Goal: Task Accomplishment & Management: Use online tool/utility

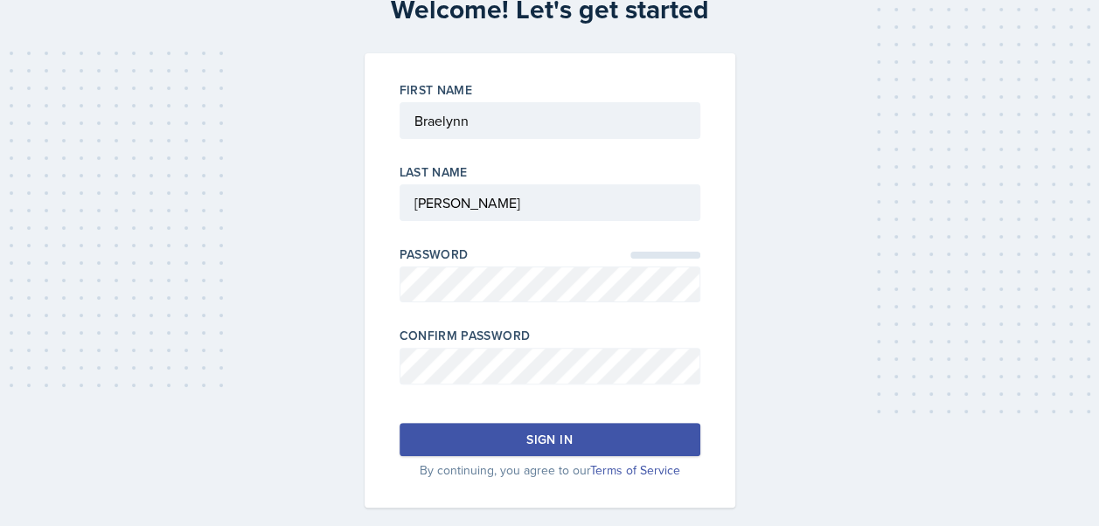
scroll to position [108, 0]
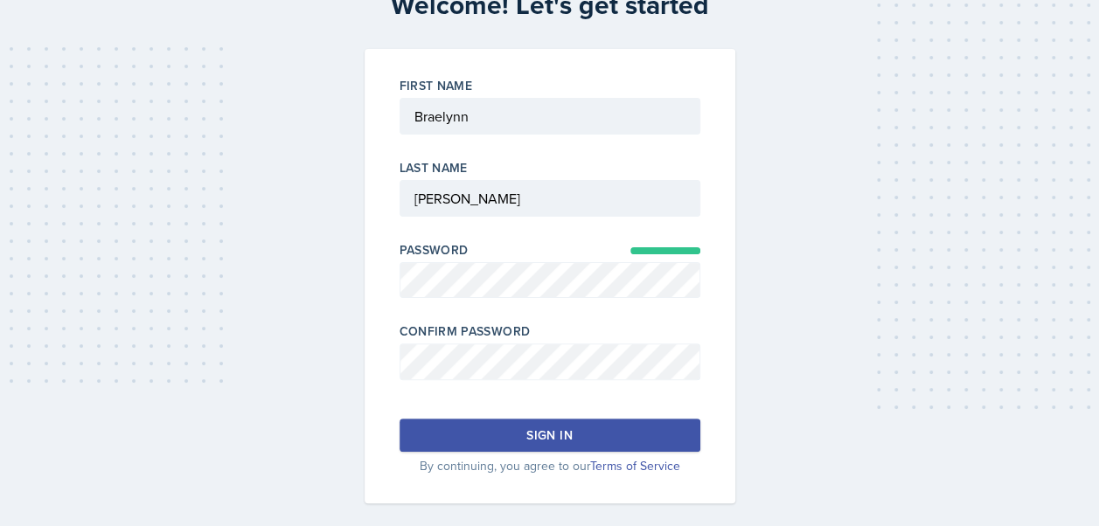
click at [596, 437] on button "Sign in" at bounding box center [550, 435] width 301 height 33
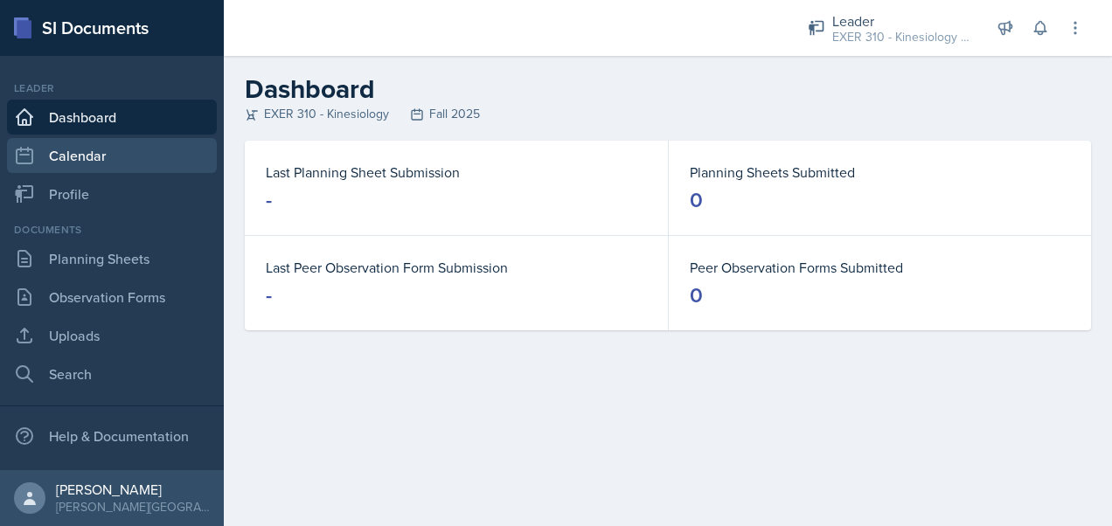
click at [79, 158] on link "Calendar" at bounding box center [112, 155] width 210 height 35
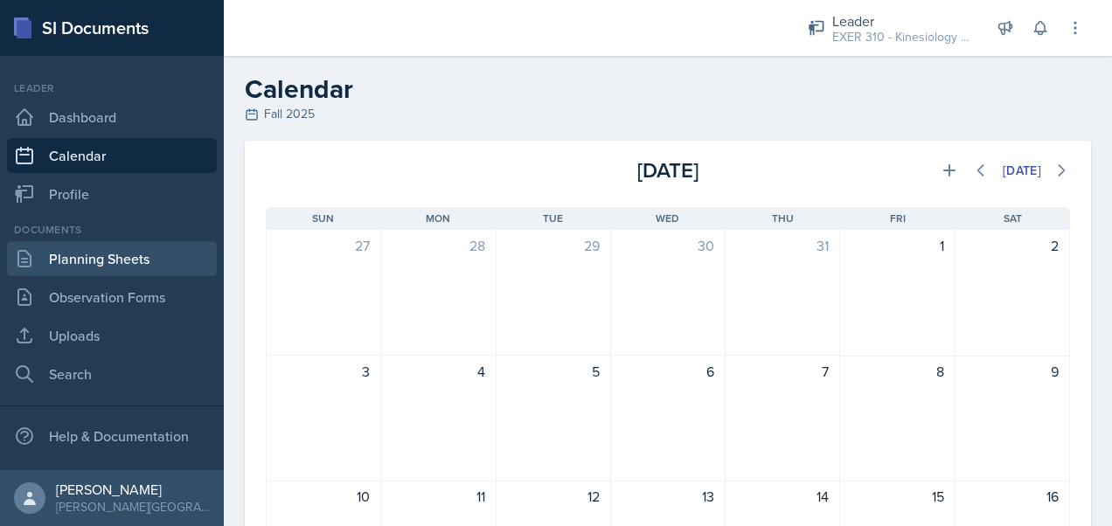
click at [82, 264] on link "Planning Sheets" at bounding box center [112, 258] width 210 height 35
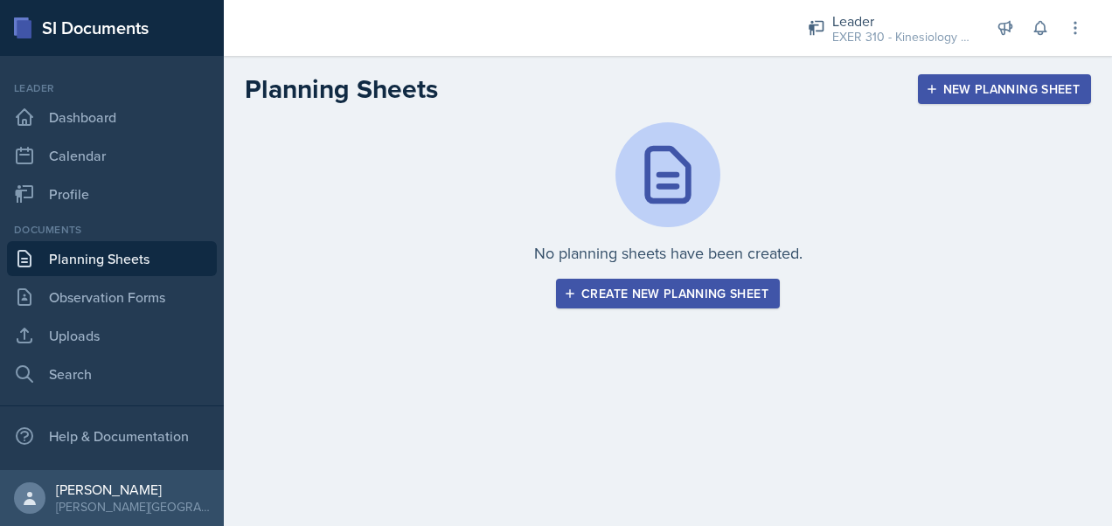
click at [716, 296] on div "Create new planning sheet" at bounding box center [667, 294] width 201 height 14
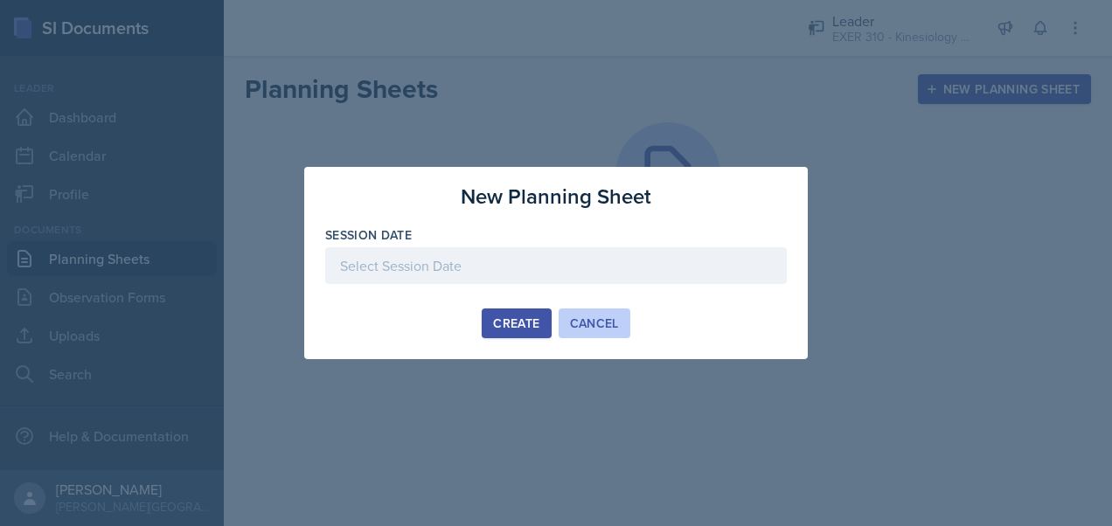
click at [609, 311] on button "Cancel" at bounding box center [595, 324] width 72 height 30
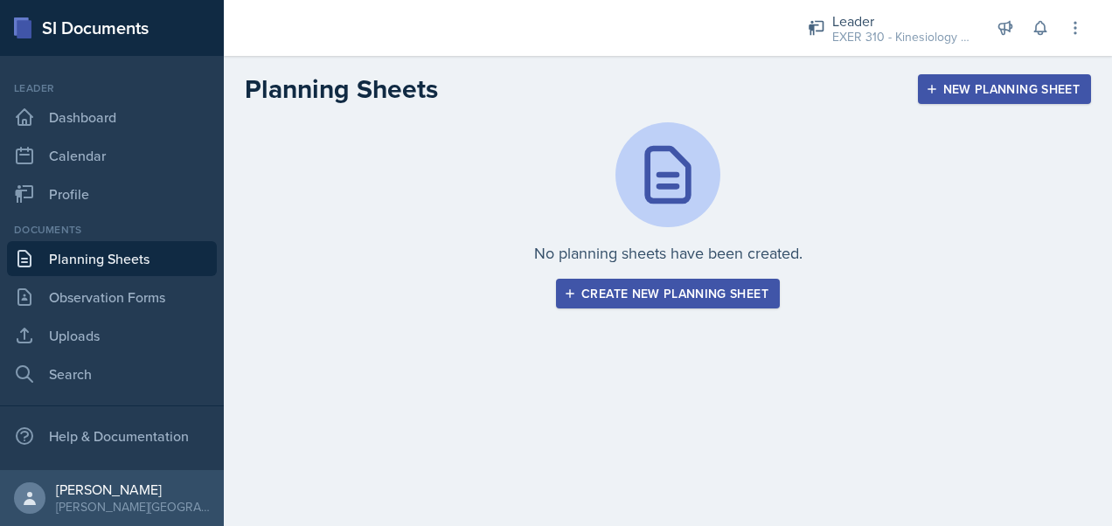
click at [964, 87] on div "New Planning Sheet" at bounding box center [1004, 89] width 150 height 14
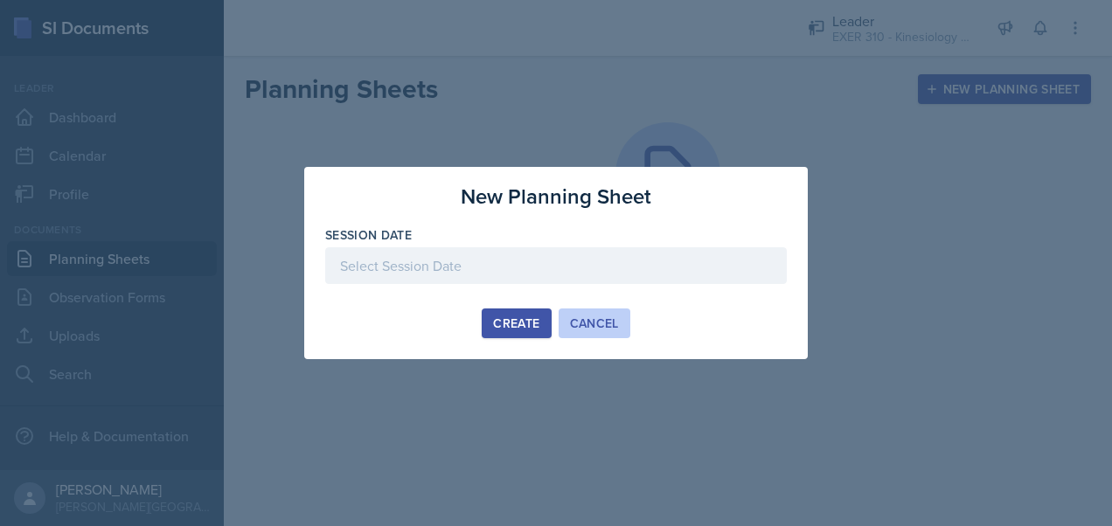
click at [586, 321] on div "Cancel" at bounding box center [594, 324] width 49 height 14
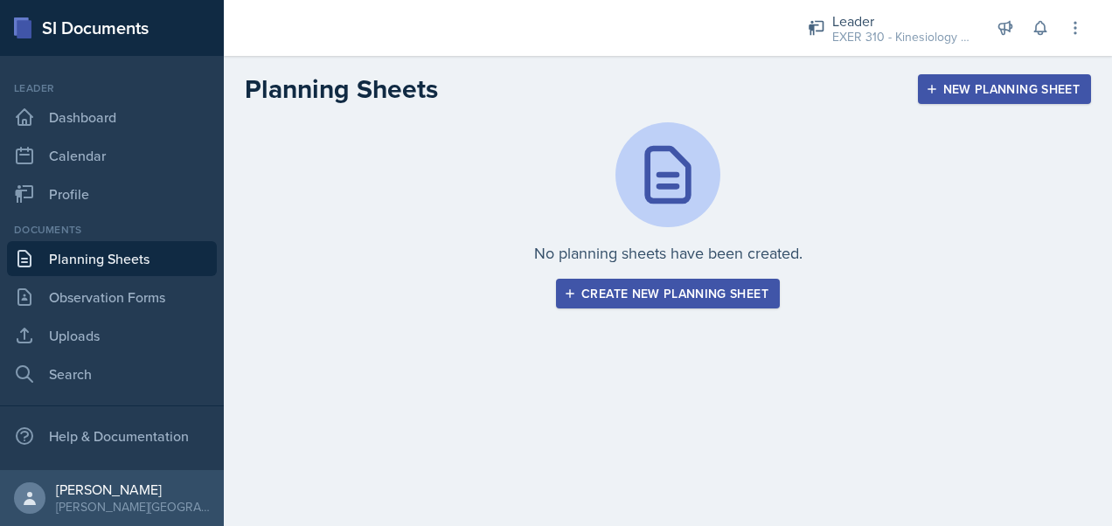
click at [672, 287] on div "Create new planning sheet" at bounding box center [667, 294] width 201 height 14
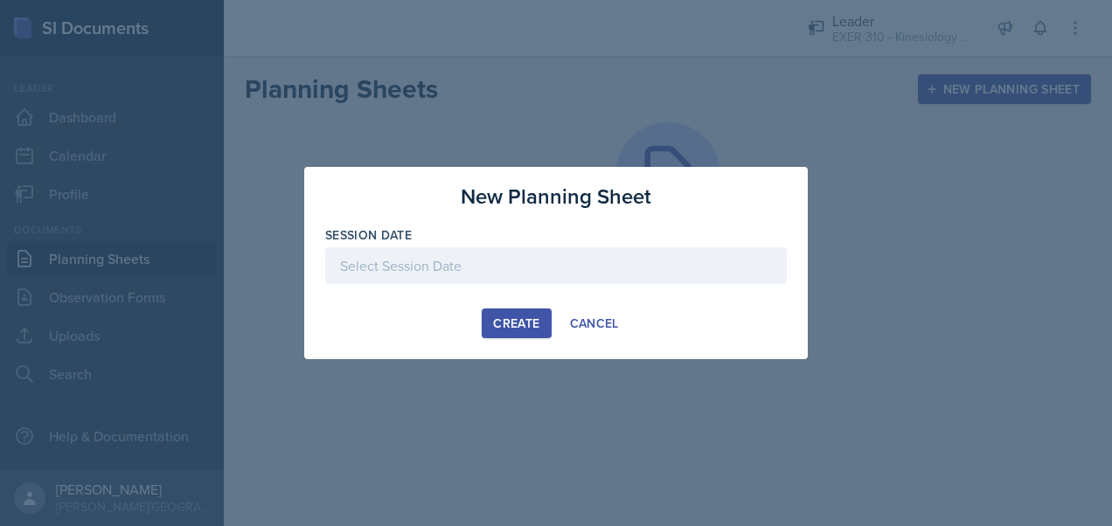
click at [463, 247] on div "Session Date" at bounding box center [556, 263] width 462 height 75
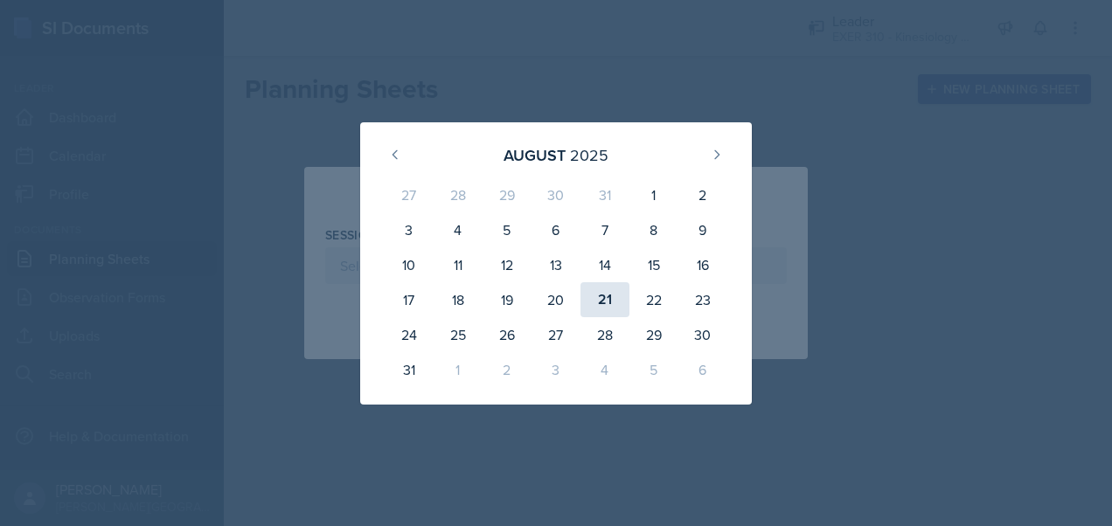
click at [616, 297] on div "21" at bounding box center [605, 299] width 49 height 35
type input "August 21st, 2025"
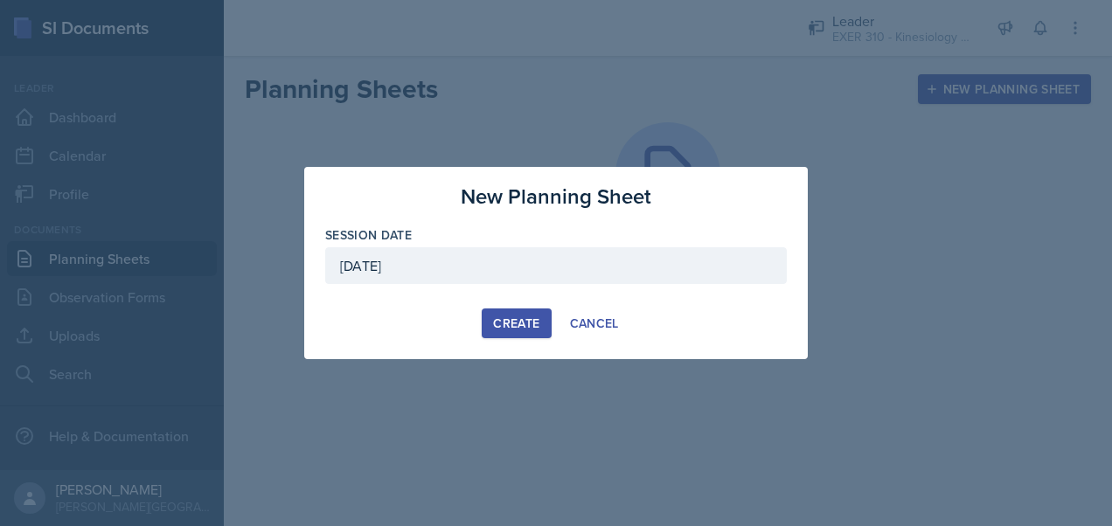
click at [526, 317] on div "Create" at bounding box center [516, 324] width 46 height 14
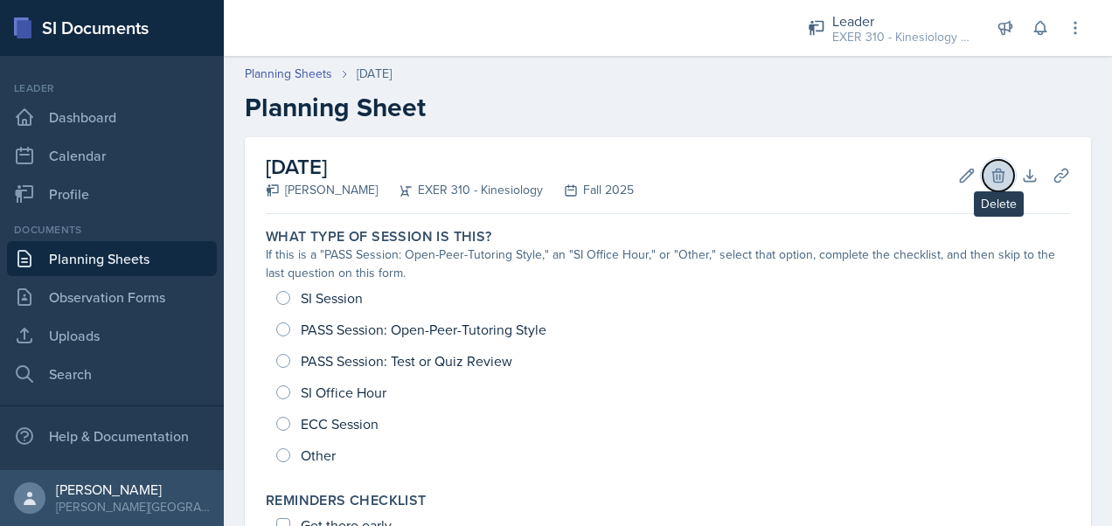
click at [990, 173] on icon at bounding box center [998, 175] width 17 height 17
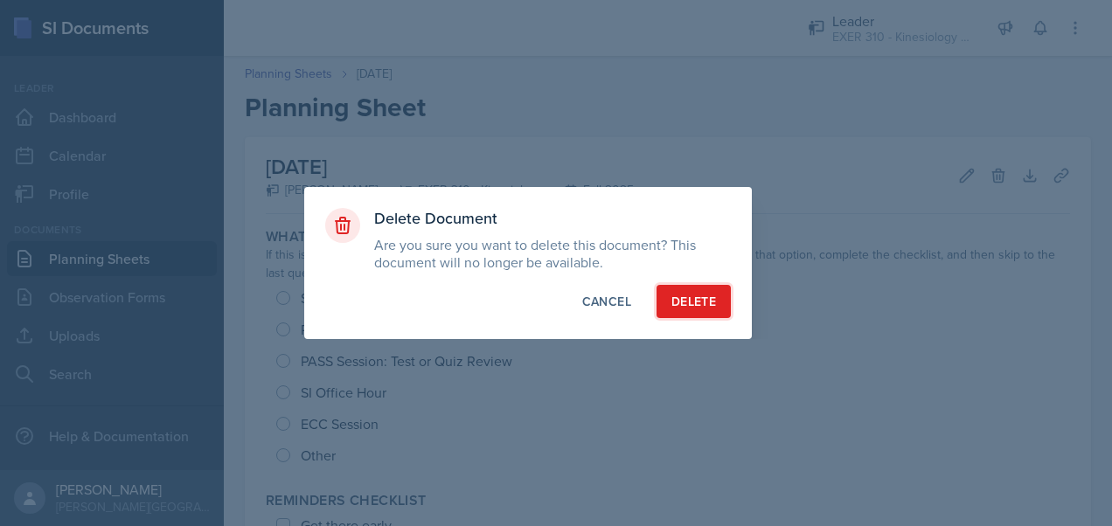
click at [702, 292] on button "Delete" at bounding box center [694, 301] width 74 height 33
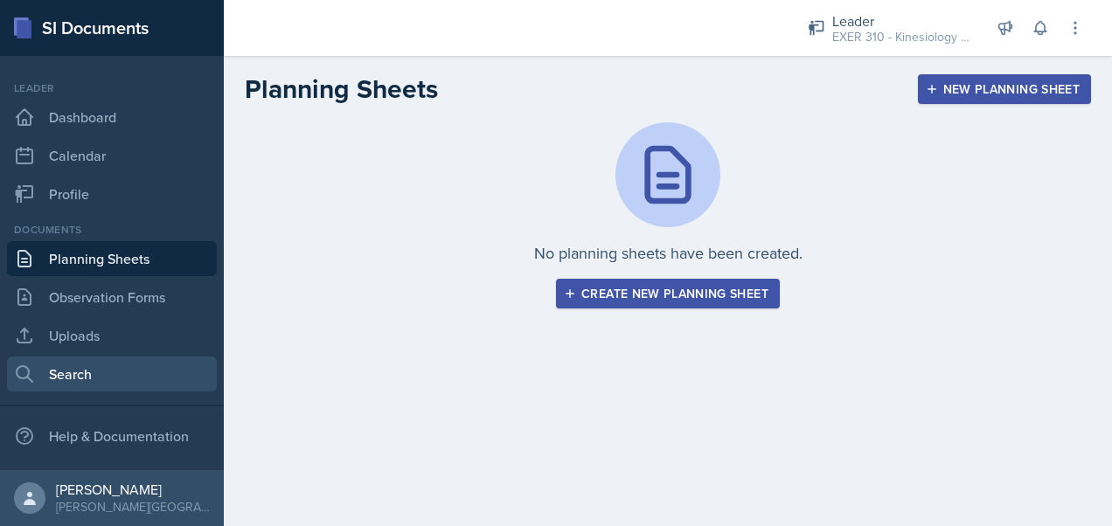
click at [91, 371] on link "Search" at bounding box center [112, 374] width 210 height 35
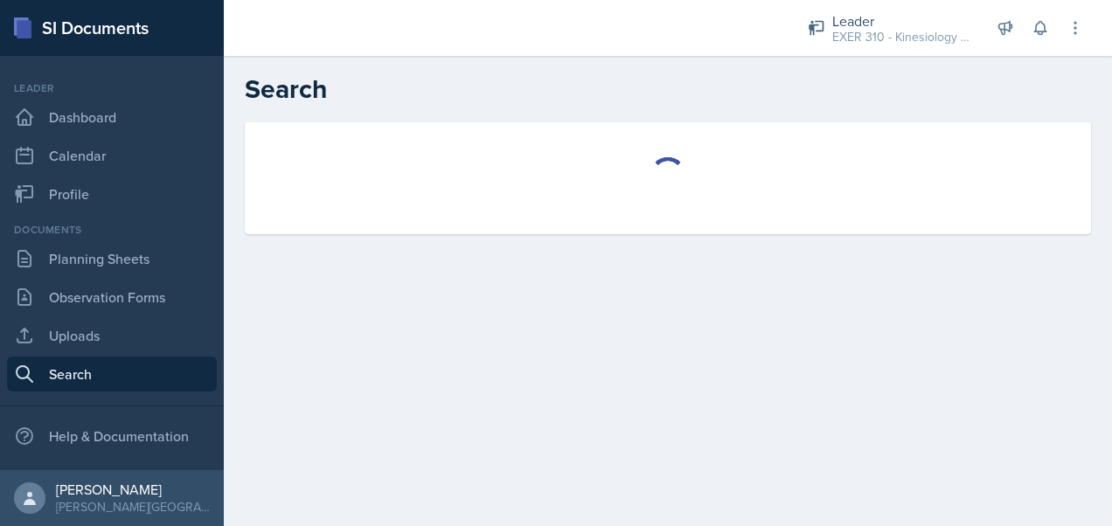
select select "all"
select select "1"
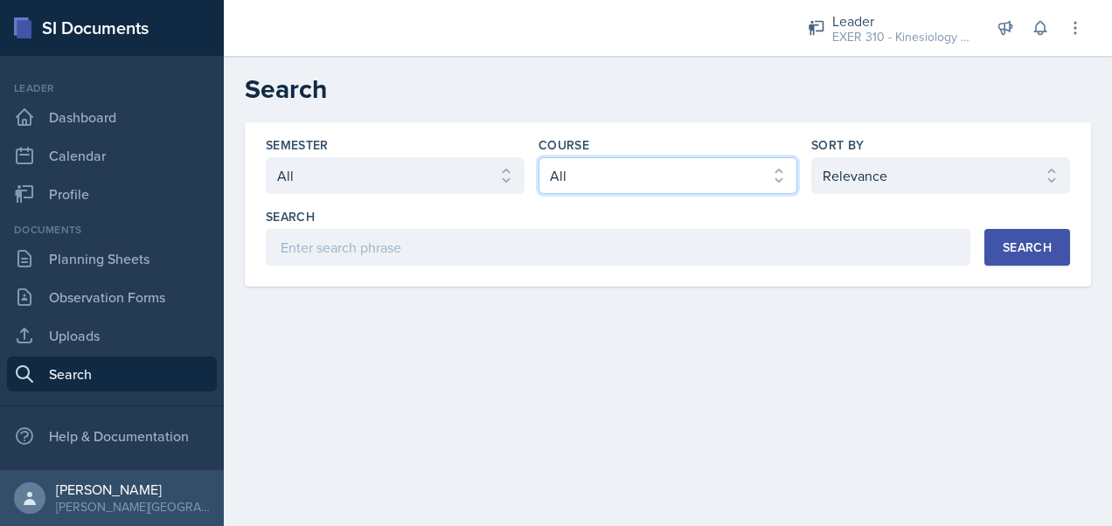
click at [609, 173] on select "Select course All ACCT 113 - Principles of Accounting I ACCT 213 - Intermediate…" at bounding box center [668, 175] width 259 height 37
select select "289734e5-f99e-46f9-9f3f-2da253f7ce65"
click at [539, 157] on select "Select course All ACCT 113 - Principles of Accounting I ACCT 213 - Intermediate…" at bounding box center [668, 175] width 259 height 37
click at [1042, 240] on div "Search" at bounding box center [1027, 247] width 49 height 14
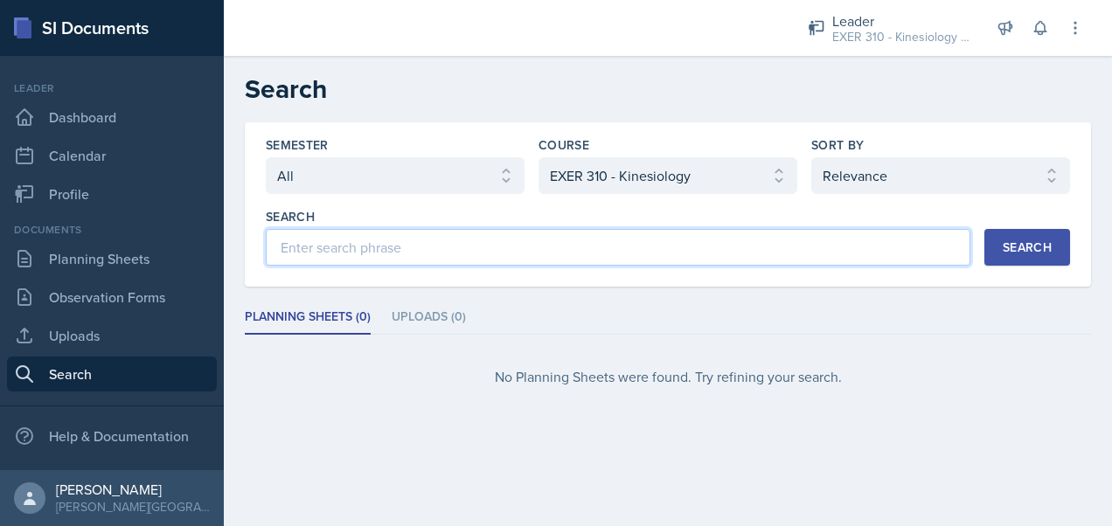
click at [440, 257] on input at bounding box center [618, 247] width 705 height 37
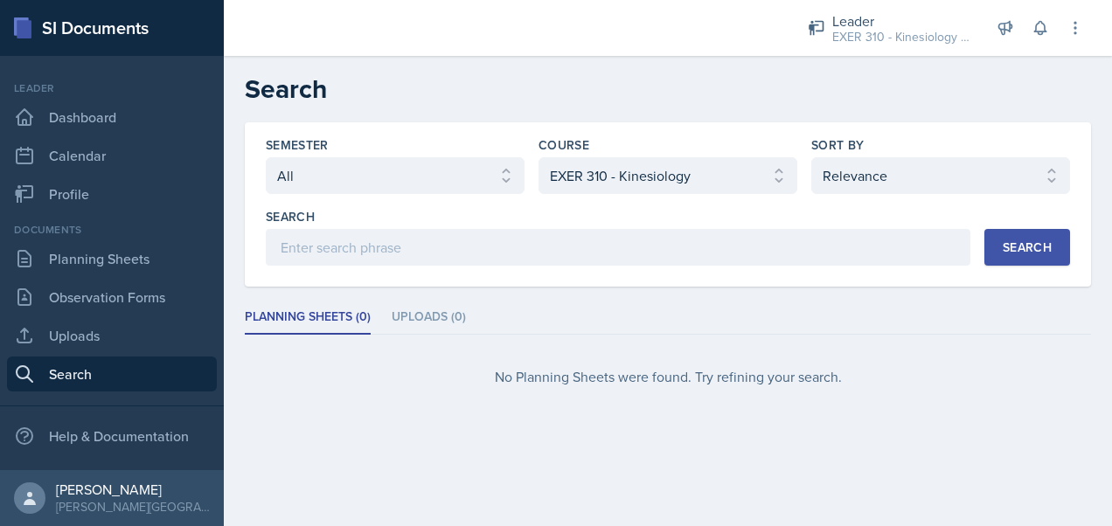
click at [1051, 245] on div "Search" at bounding box center [1027, 247] width 49 height 14
